Goal: Task Accomplishment & Management: Complete application form

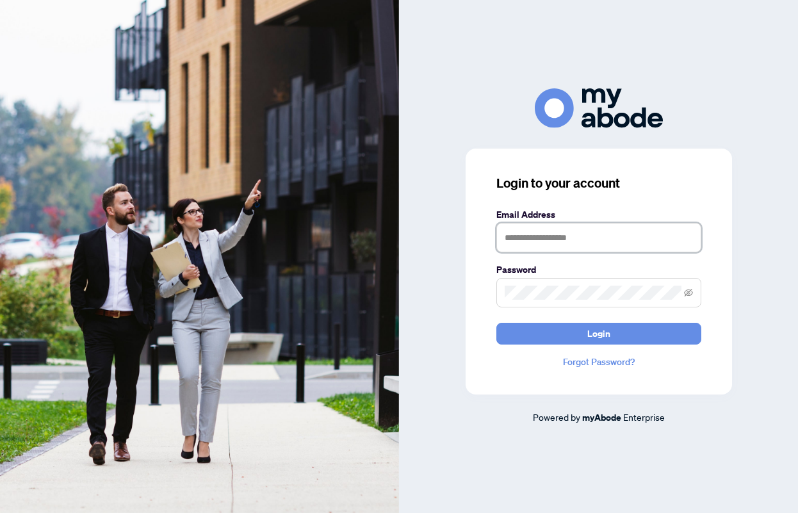
click at [601, 248] on input "text" at bounding box center [598, 237] width 205 height 29
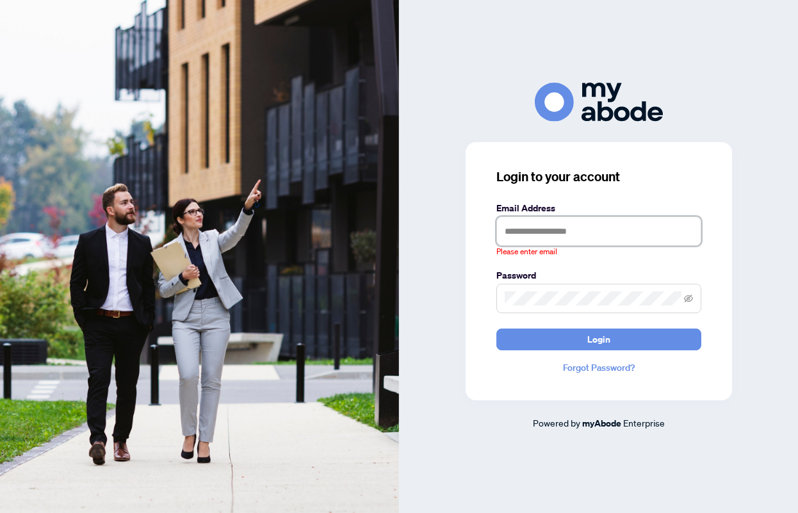
type input "**********"
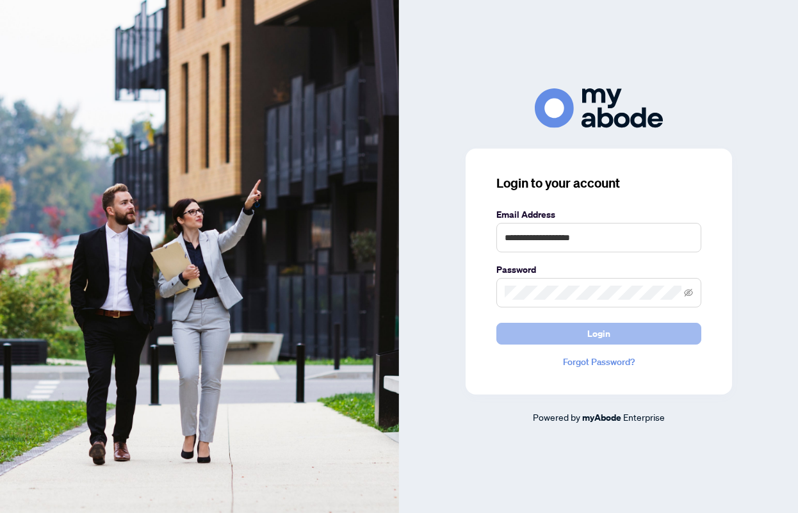
click at [610, 336] on button "Login" at bounding box center [598, 334] width 205 height 22
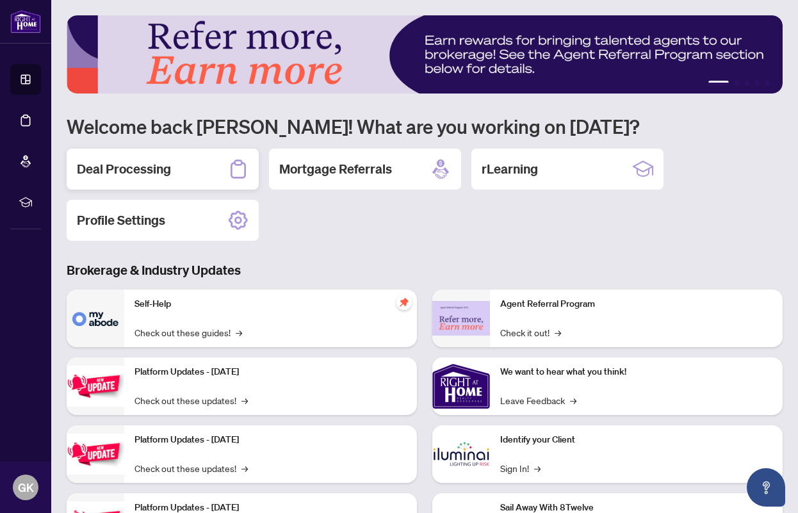
click at [139, 170] on h2 "Deal Processing" at bounding box center [124, 169] width 94 height 18
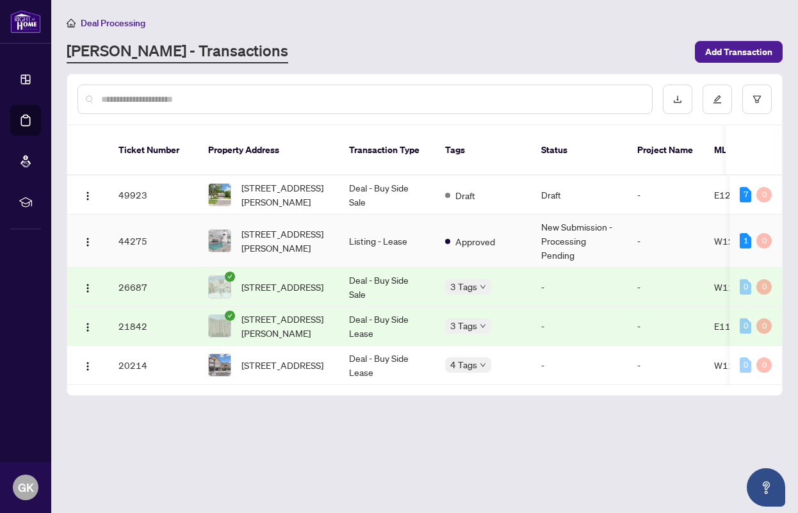
click at [127, 232] on td "44275" at bounding box center [153, 241] width 90 height 53
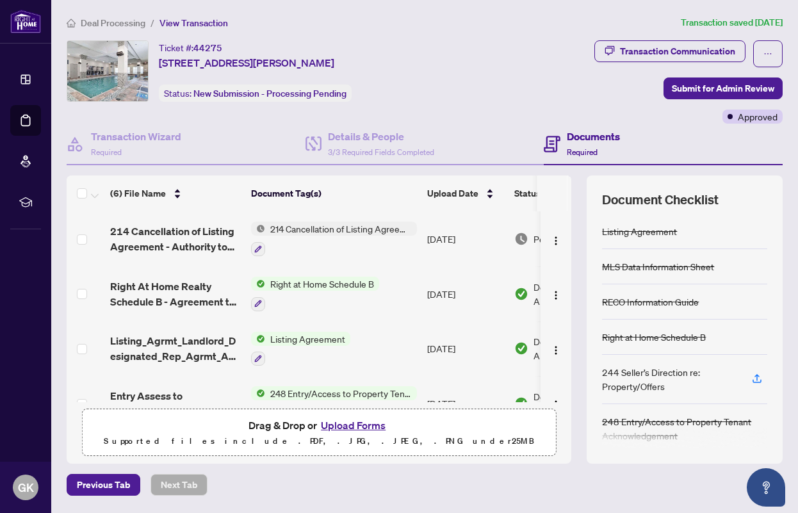
click at [354, 423] on button "Upload Forms" at bounding box center [353, 425] width 72 height 17
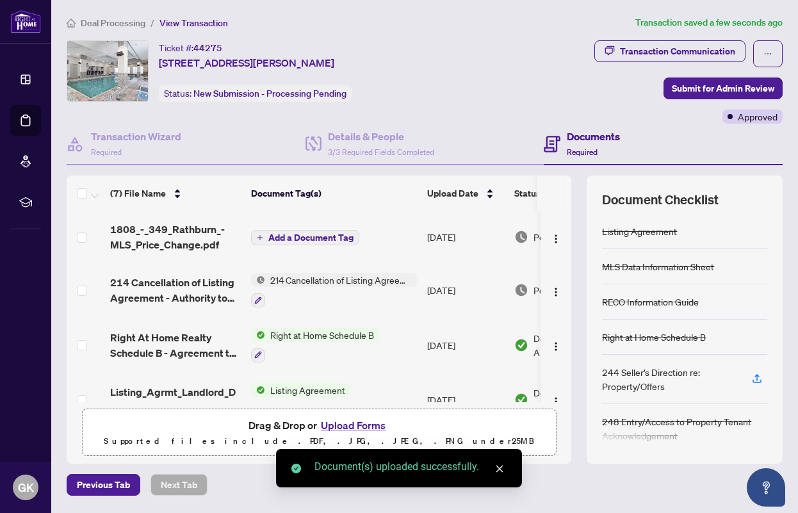
click at [320, 233] on span "Add a Document Tag" at bounding box center [310, 237] width 85 height 9
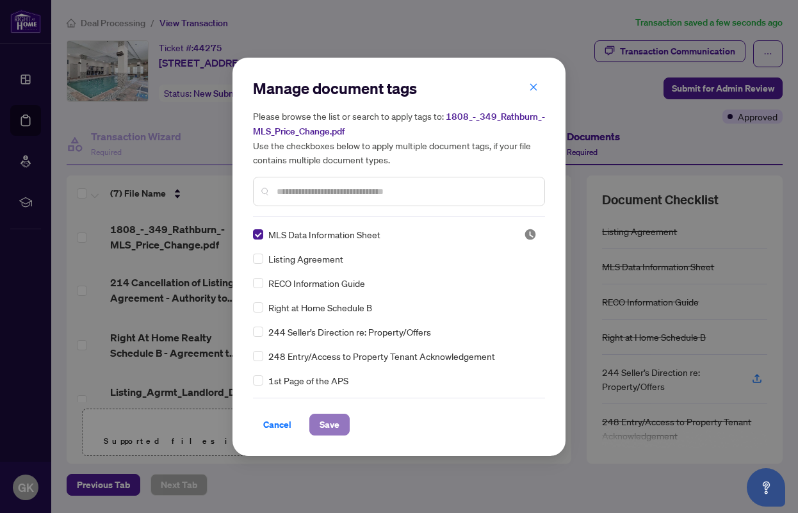
click at [329, 423] on span "Save" at bounding box center [330, 424] width 20 height 20
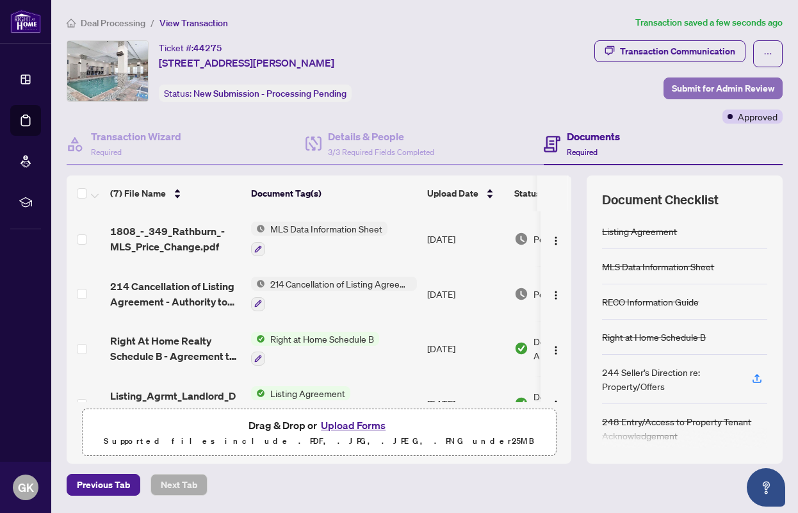
click at [721, 88] on span "Submit for Admin Review" at bounding box center [723, 88] width 102 height 20
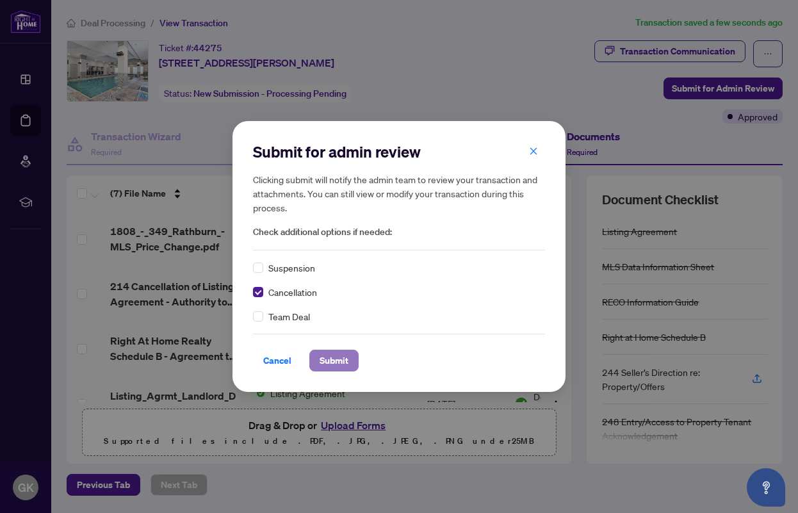
click at [341, 359] on span "Submit" at bounding box center [334, 360] width 29 height 20
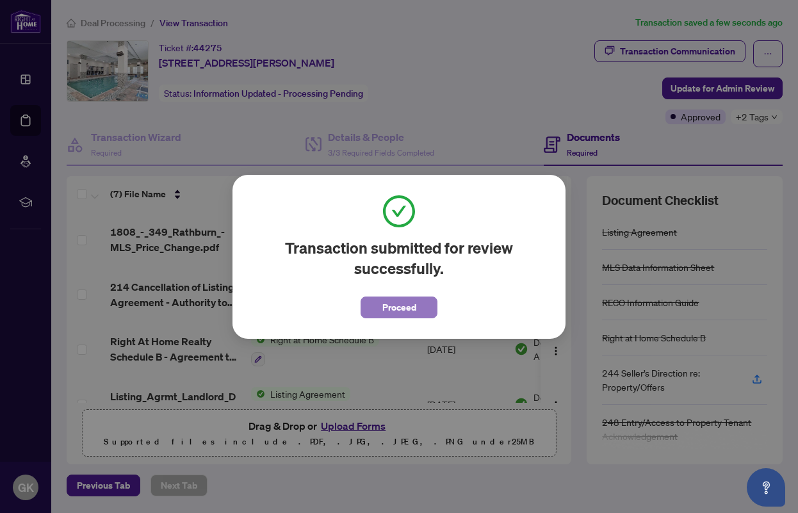
click at [386, 305] on span "Proceed" at bounding box center [399, 307] width 34 height 20
